Goal: Task Accomplishment & Management: Manage account settings

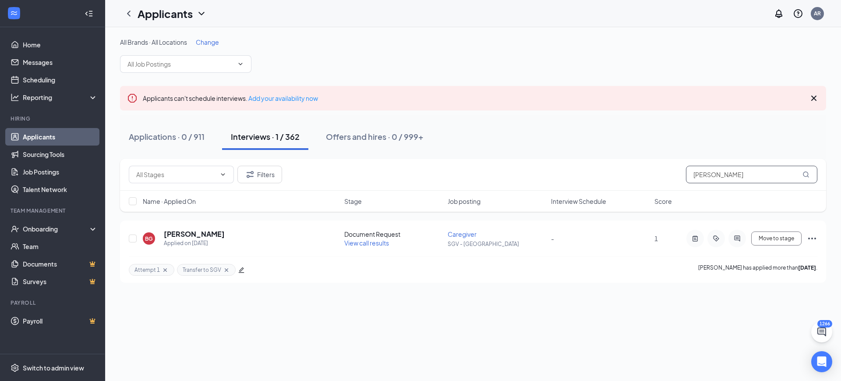
drag, startPoint x: 779, startPoint y: 176, endPoint x: 395, endPoint y: 180, distance: 384.1
click at [395, 180] on div "Filters [PERSON_NAME]" at bounding box center [473, 175] width 688 height 18
type input "[PERSON_NAME]"
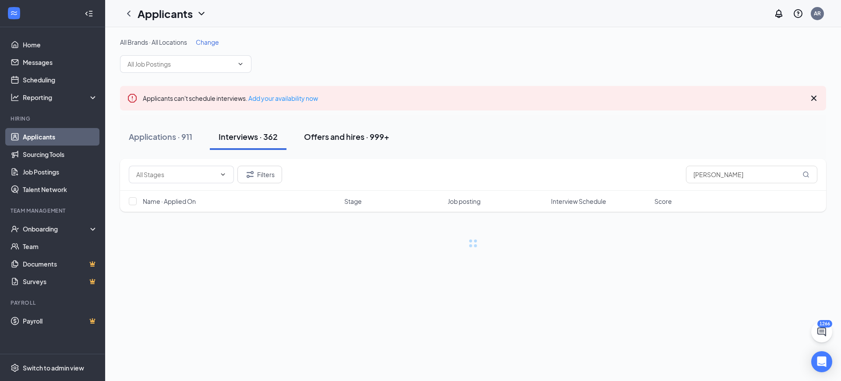
click at [369, 128] on button "Offers and hires · 999+" at bounding box center [346, 137] width 103 height 26
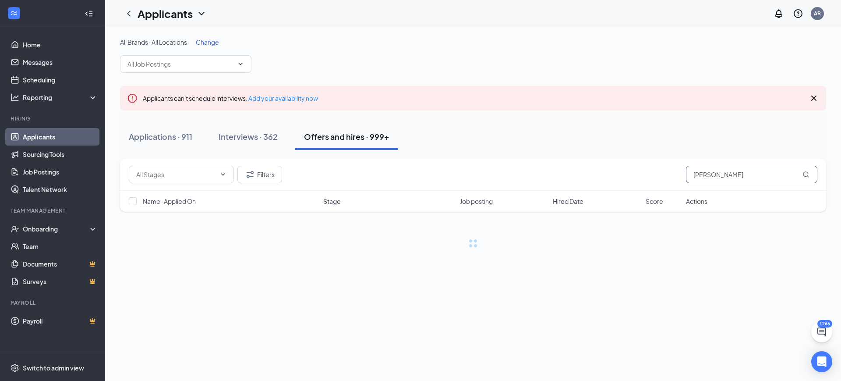
drag, startPoint x: 725, startPoint y: 171, endPoint x: 622, endPoint y: 154, distance: 104.8
click at [622, 154] on div "All Brands · All Locations Change Applicants can't schedule interviews. Add you…" at bounding box center [473, 143] width 706 height 210
type input "[PERSON_NAME]"
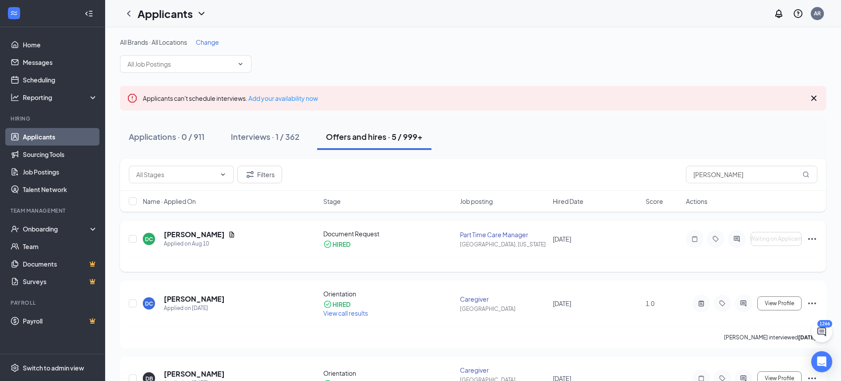
click at [813, 239] on icon "Ellipses" at bounding box center [812, 238] width 11 height 11
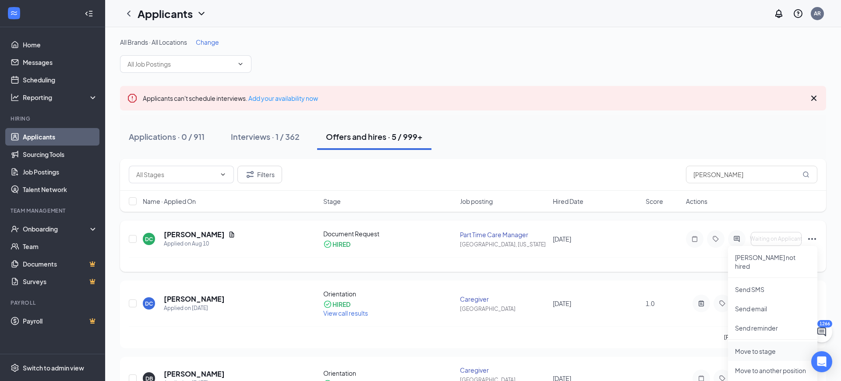
click at [770, 346] on p "Move to stage" at bounding box center [772, 350] width 75 height 9
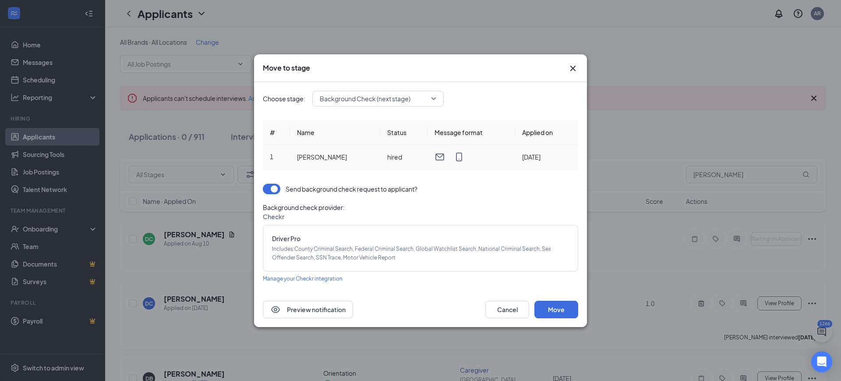
click at [409, 151] on td "hired" at bounding box center [403, 157] width 47 height 25
click at [409, 97] on span "Background Check (next stage)" at bounding box center [365, 98] width 91 height 13
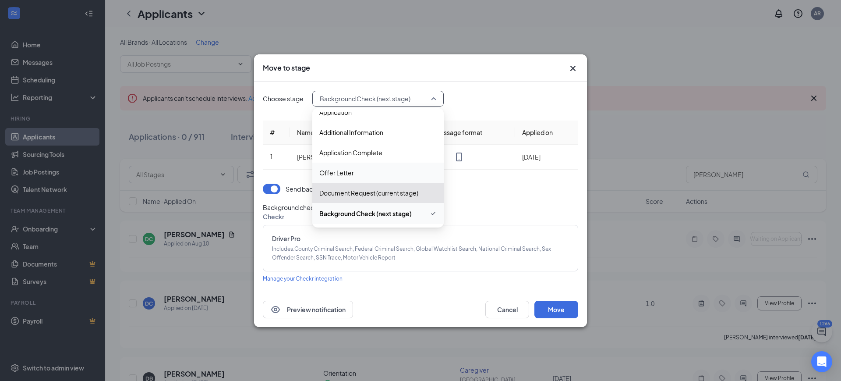
click at [364, 175] on span "Offer Letter" at bounding box center [377, 173] width 117 height 10
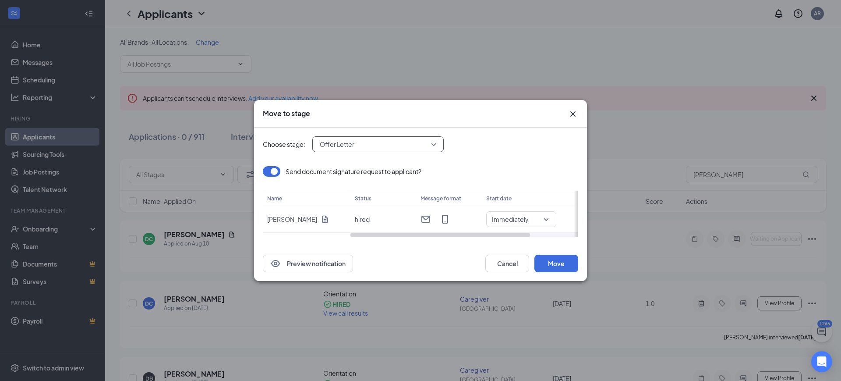
scroll to position [0, 61]
drag, startPoint x: 514, startPoint y: 236, endPoint x: 679, endPoint y: 240, distance: 164.7
click at [679, 240] on div "Move to stage Choose stage: 4065580 Offer Letter 4065584 4065580 4065581 Applic…" at bounding box center [420, 190] width 841 height 381
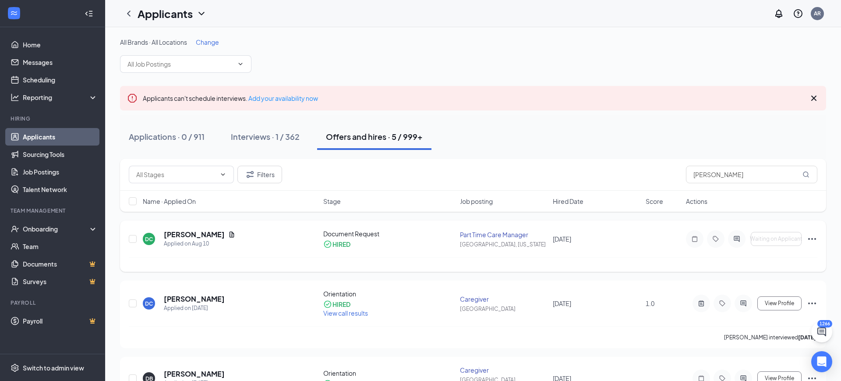
click at [811, 238] on icon "Ellipses" at bounding box center [812, 238] width 11 height 11
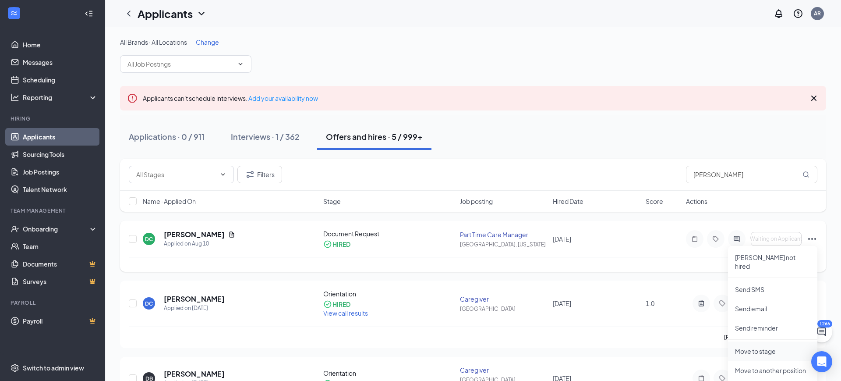
click at [767, 346] on p "Move to stage" at bounding box center [772, 350] width 75 height 9
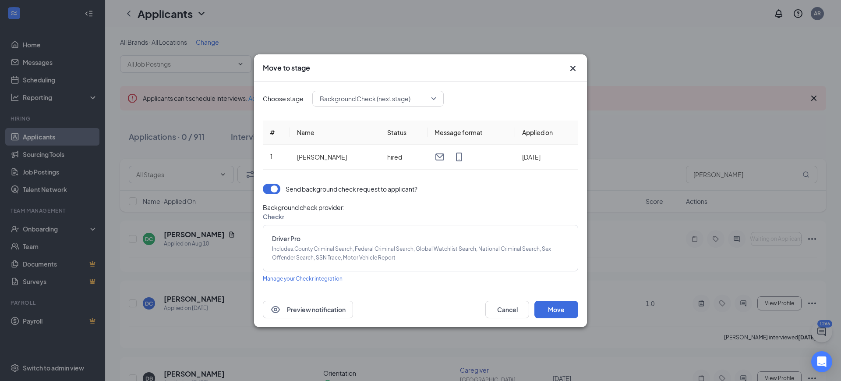
click at [426, 106] on div "Background Check (next stage)" at bounding box center [377, 99] width 131 height 16
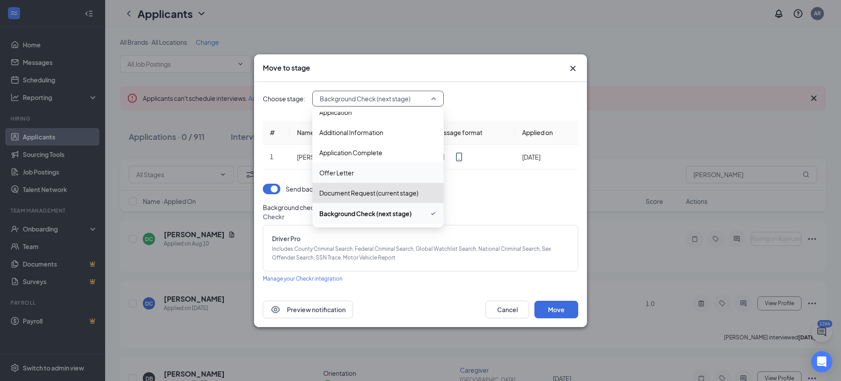
click at [394, 171] on span "Offer Letter" at bounding box center [377, 173] width 117 height 10
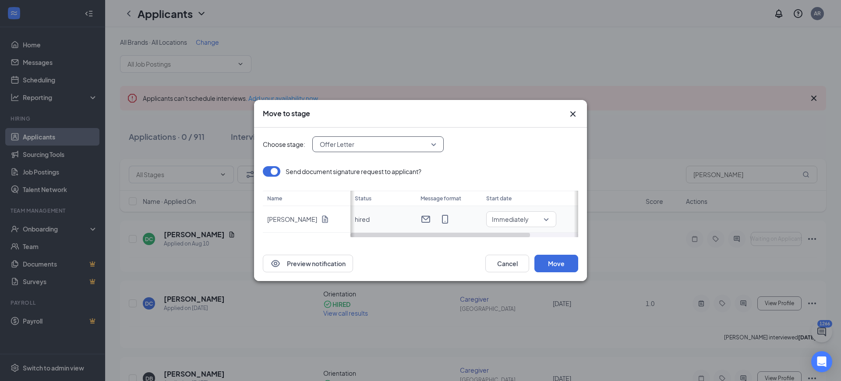
click at [530, 209] on td "Immediately" at bounding box center [561, 219] width 158 height 27
click at [530, 217] on span "Immediately" at bounding box center [517, 218] width 51 height 13
click at [526, 205] on span "Specific date" at bounding box center [512, 203] width 38 height 10
drag, startPoint x: 519, startPoint y: 234, endPoint x: 563, endPoint y: 233, distance: 44.3
click at [563, 233] on div at bounding box center [484, 235] width 180 height 4
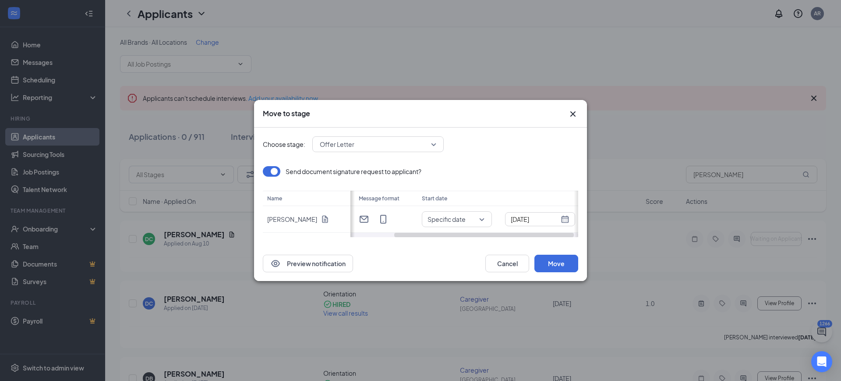
scroll to position [0, 56]
click at [568, 222] on div "[DATE]" at bounding box center [539, 219] width 59 height 10
click at [557, 135] on span "button" at bounding box center [556, 137] width 4 height 4
type input "[DATE]"
click at [497, 167] on div "2" at bounding box center [496, 168] width 11 height 11
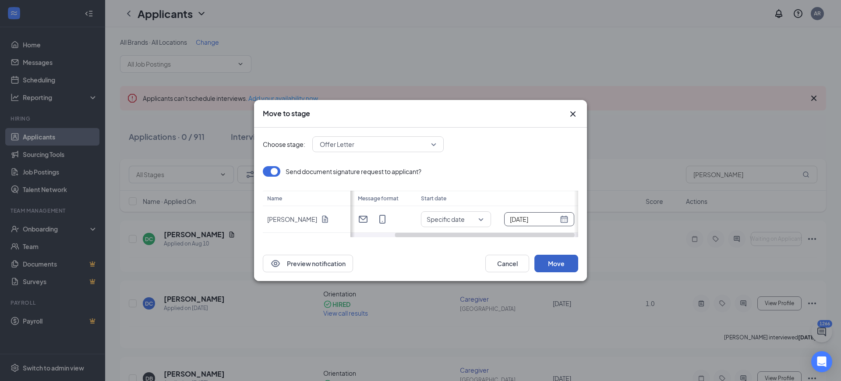
click at [565, 263] on button "Move" at bounding box center [556, 263] width 44 height 18
